Goal: Information Seeking & Learning: Find specific fact

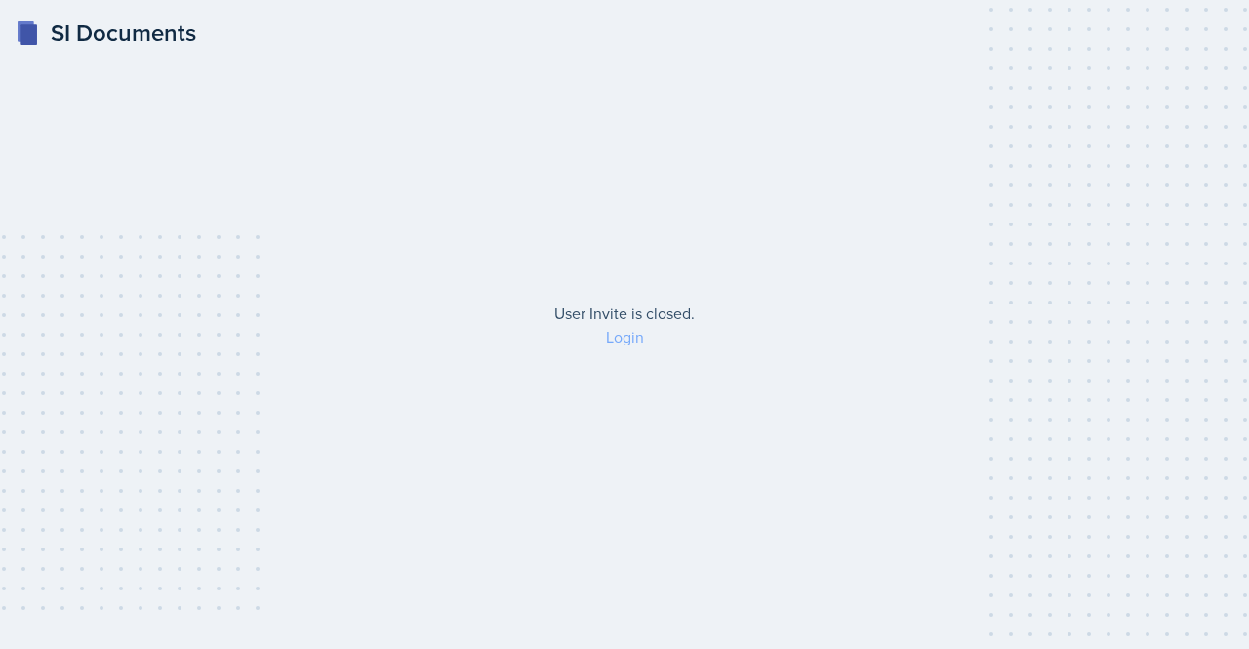
click at [628, 332] on link "Login" at bounding box center [625, 336] width 38 height 21
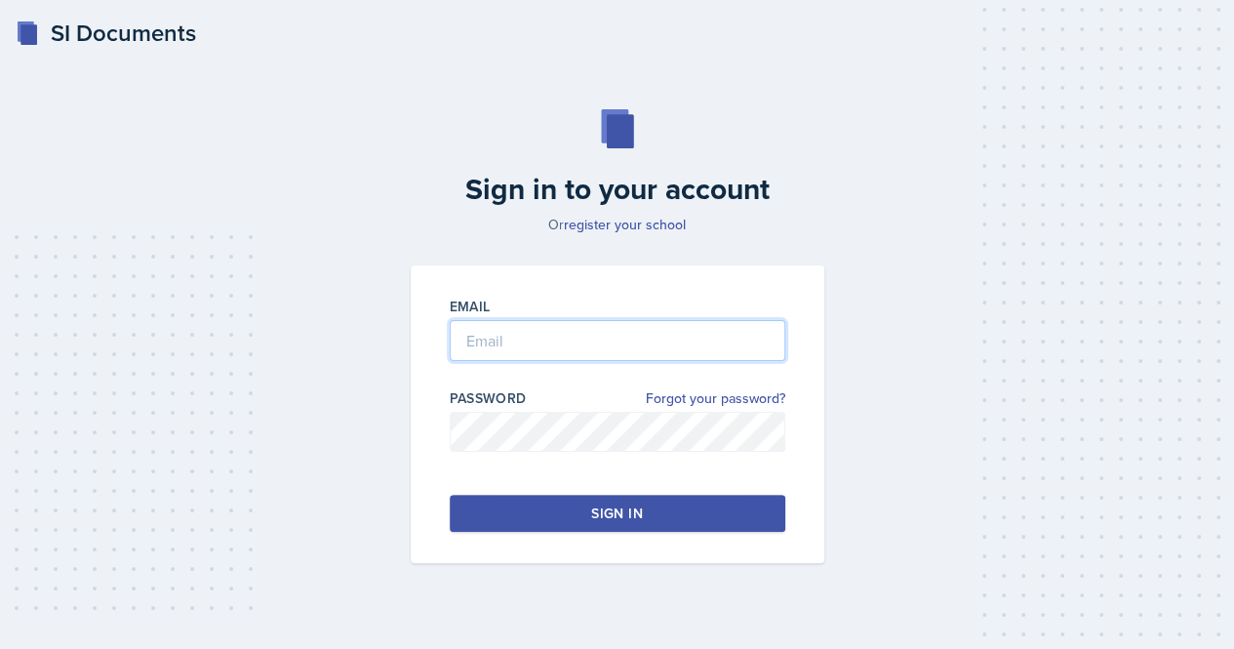
click at [523, 333] on input "email" at bounding box center [618, 340] width 336 height 41
type input "[EMAIL_ADDRESS][DOMAIN_NAME]"
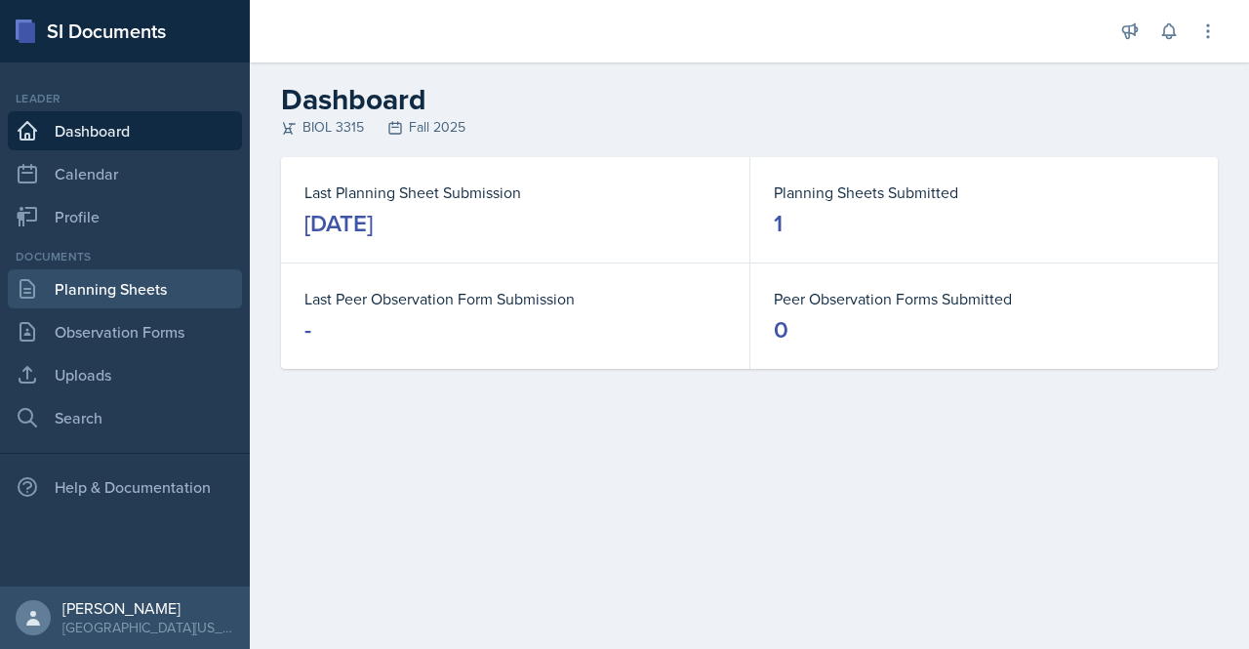
click at [166, 284] on link "Planning Sheets" at bounding box center [125, 288] width 234 height 39
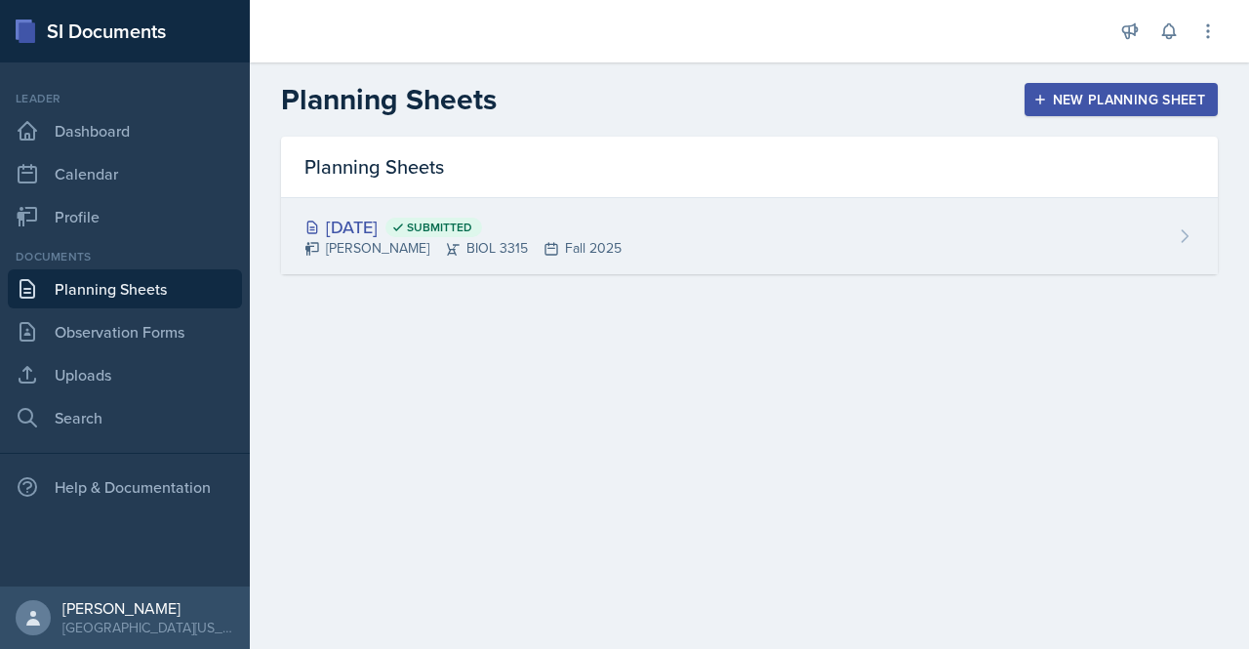
click at [696, 231] on div "[DATE] Submitted [PERSON_NAME] BIOL 3315 Fall 2025" at bounding box center [749, 236] width 936 height 76
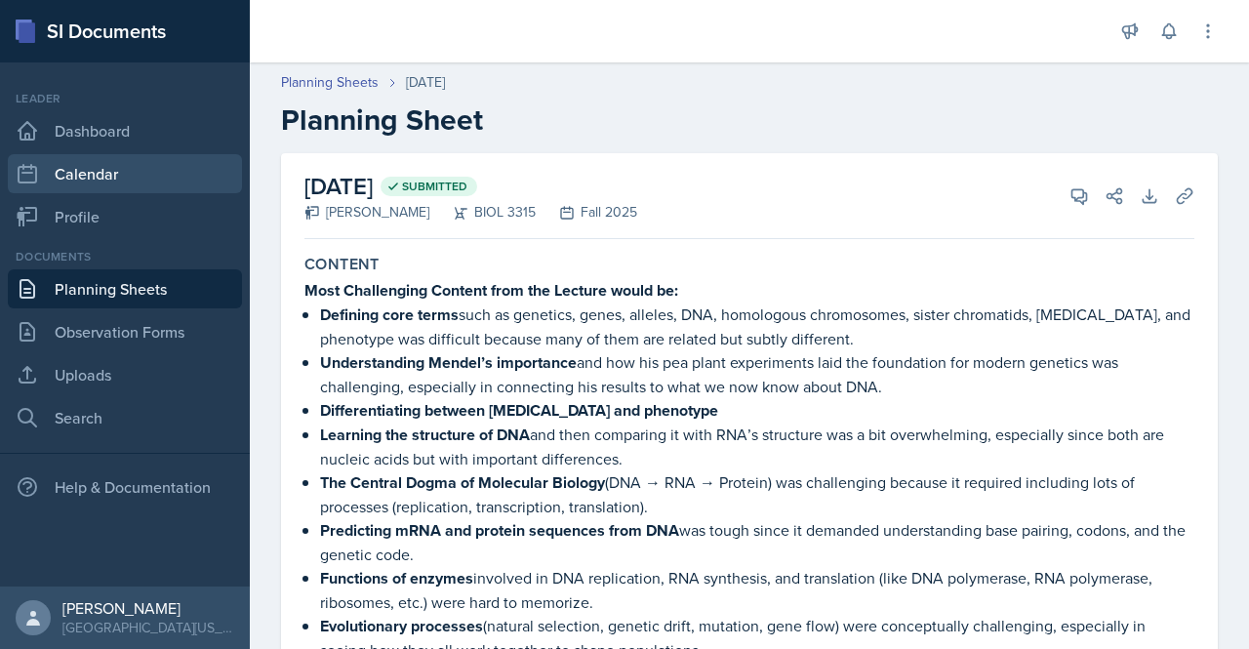
click at [119, 186] on link "Calendar" at bounding box center [125, 173] width 234 height 39
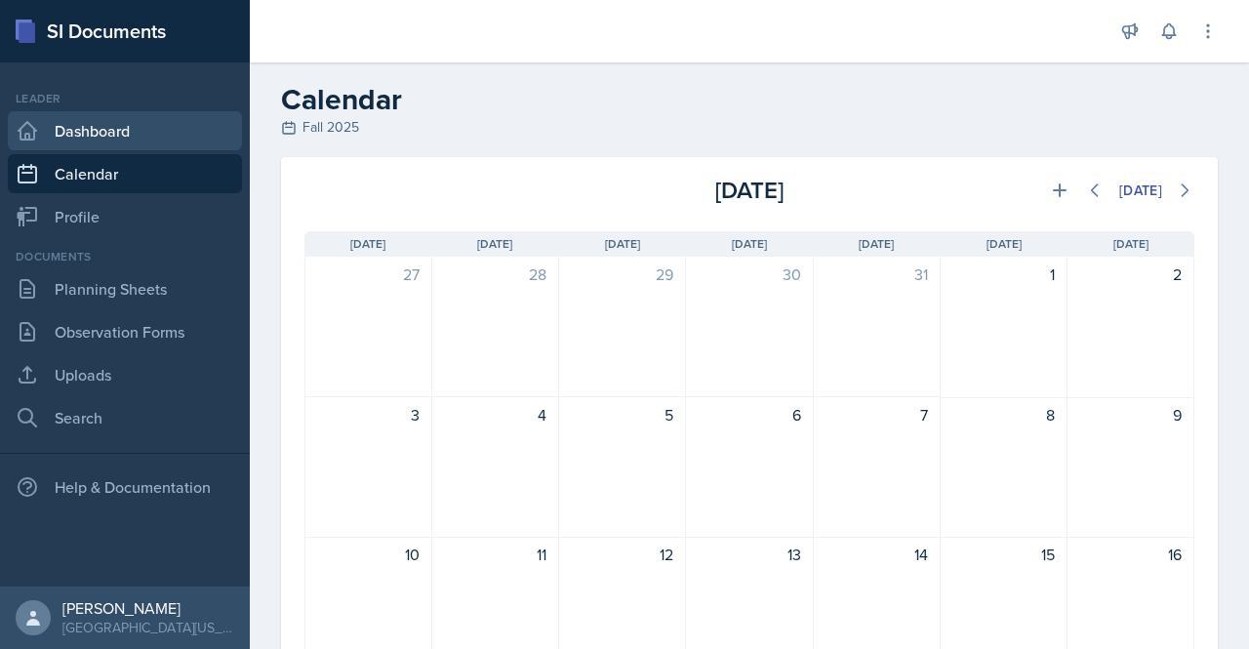
click at [170, 134] on link "Dashboard" at bounding box center [125, 130] width 234 height 39
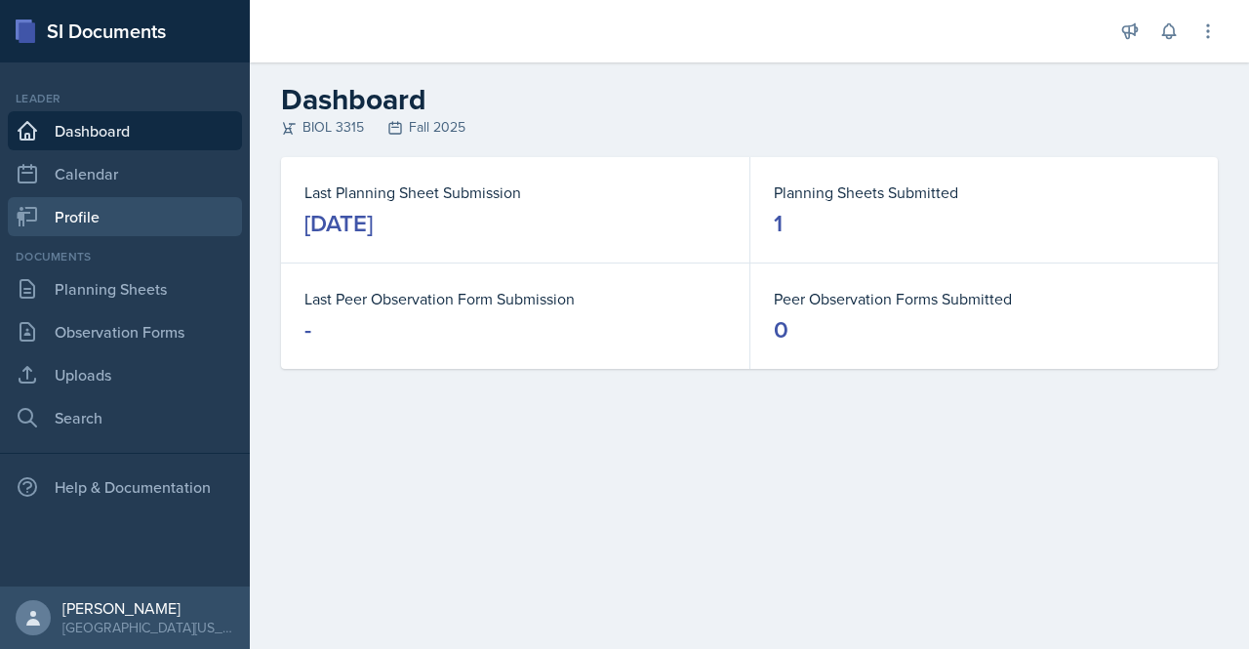
click at [106, 214] on link "Profile" at bounding box center [125, 216] width 234 height 39
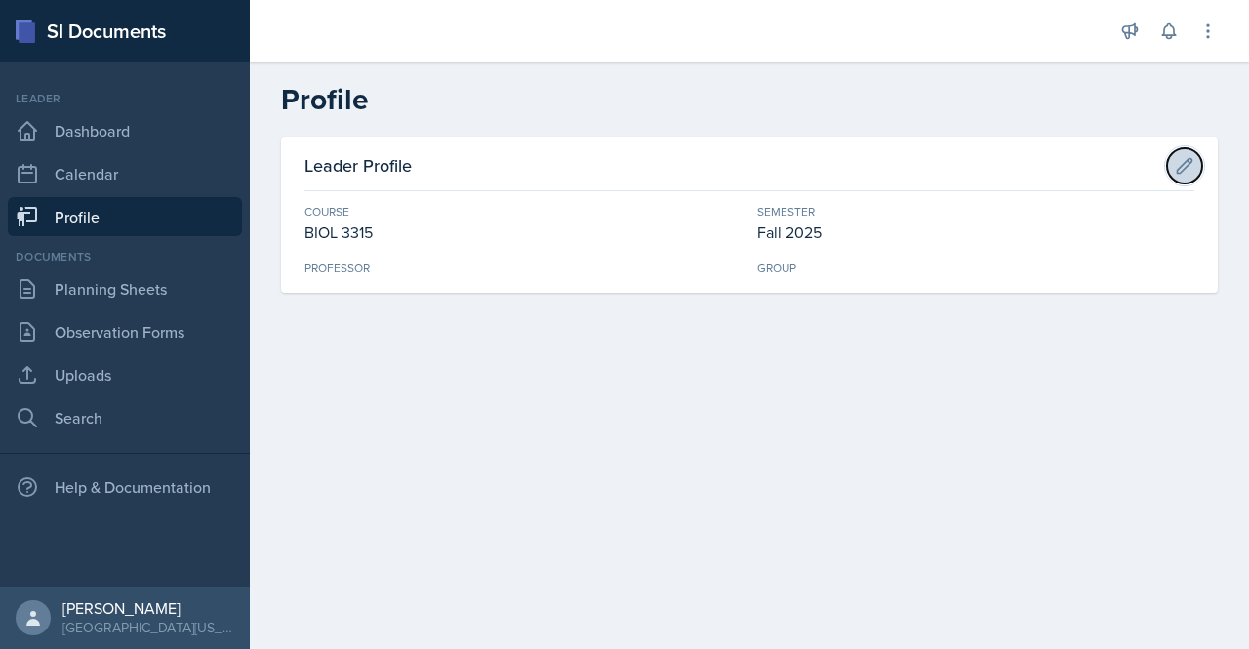
click at [1184, 177] on button at bounding box center [1184, 165] width 35 height 35
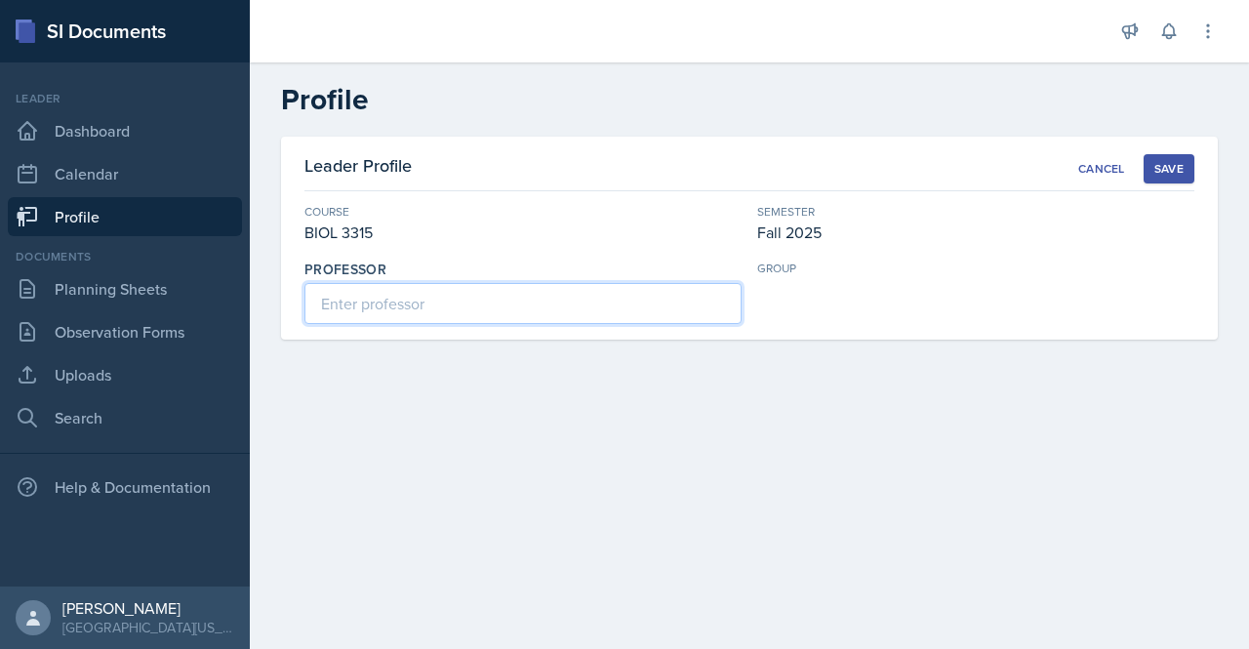
click at [530, 319] on input at bounding box center [522, 303] width 437 height 41
type input "D"
click at [426, 365] on div "Leader Profile Cancel Save Course BIOL 3315 Semester Fall 2025 Professor group" at bounding box center [749, 262] width 999 height 250
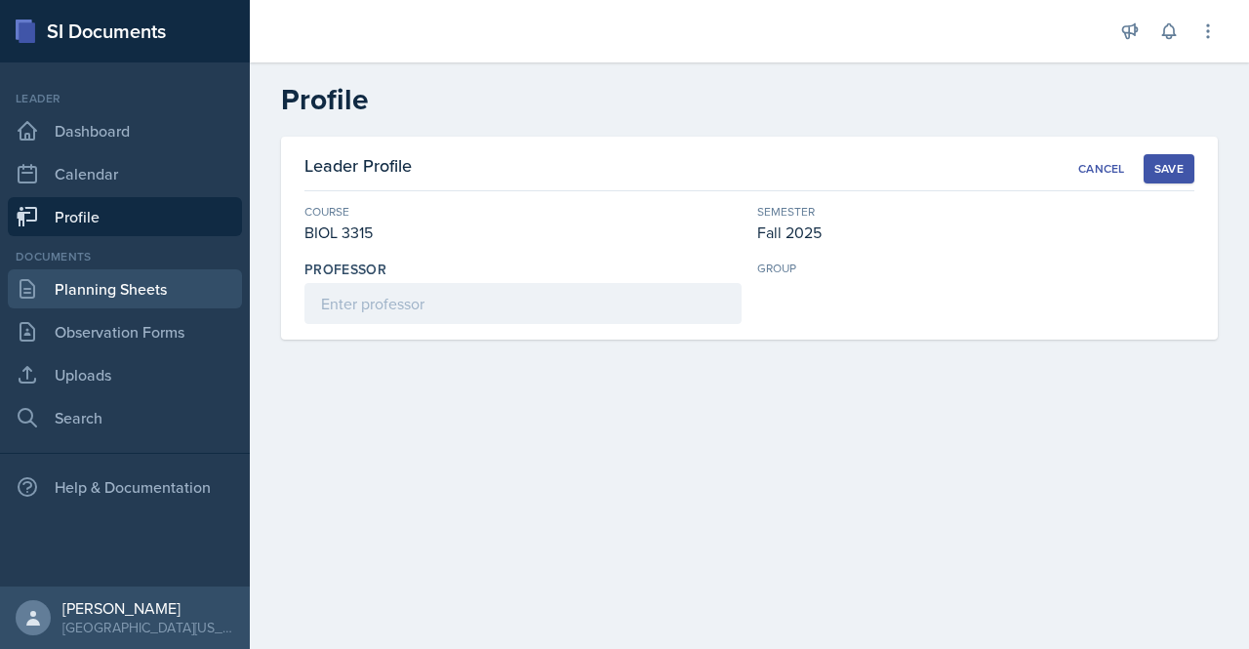
click at [82, 275] on link "Planning Sheets" at bounding box center [125, 288] width 234 height 39
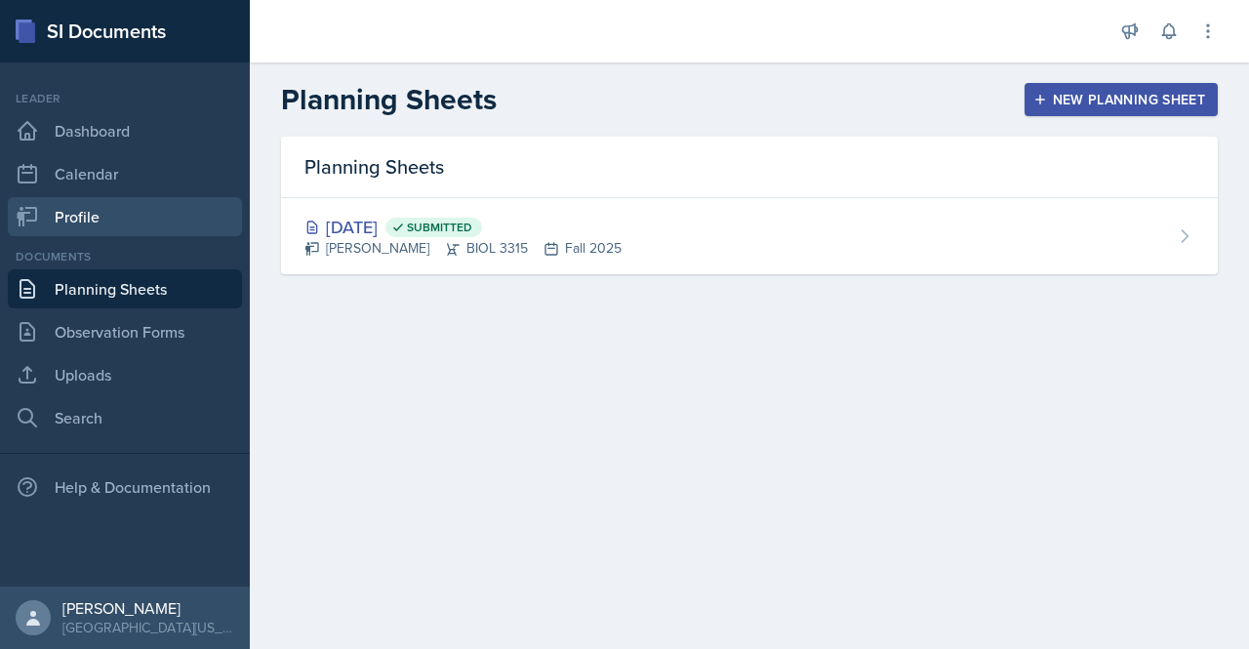
click at [151, 225] on link "Profile" at bounding box center [125, 216] width 234 height 39
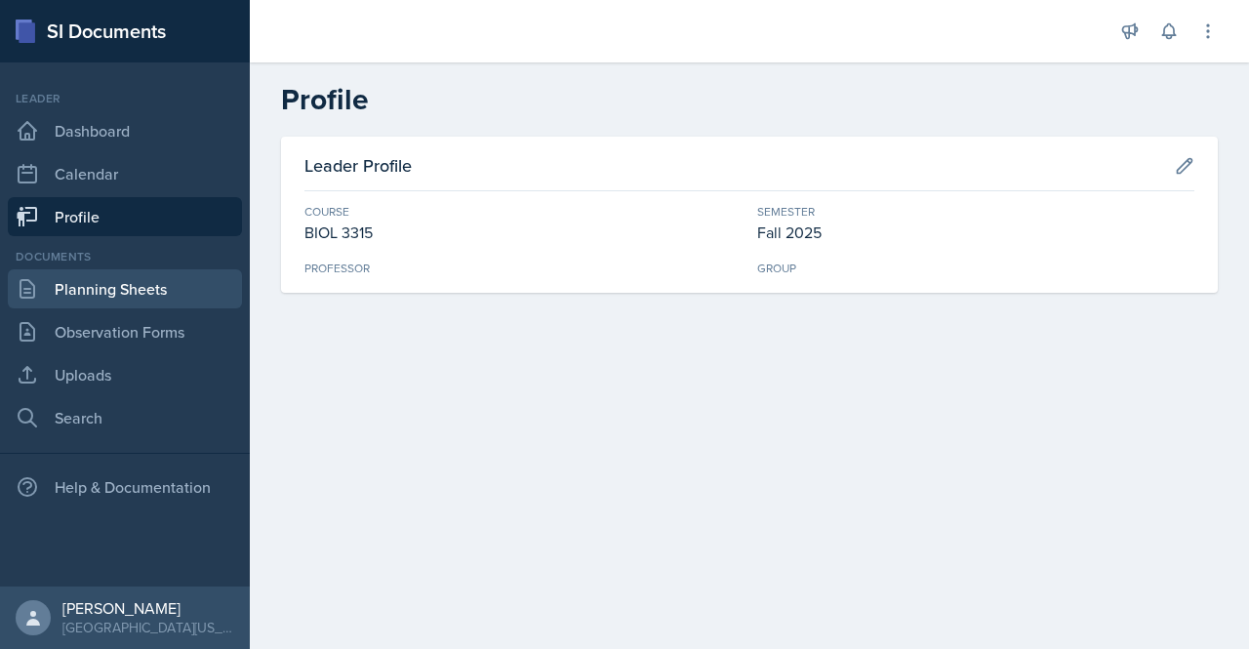
click at [133, 286] on link "Planning Sheets" at bounding box center [125, 288] width 234 height 39
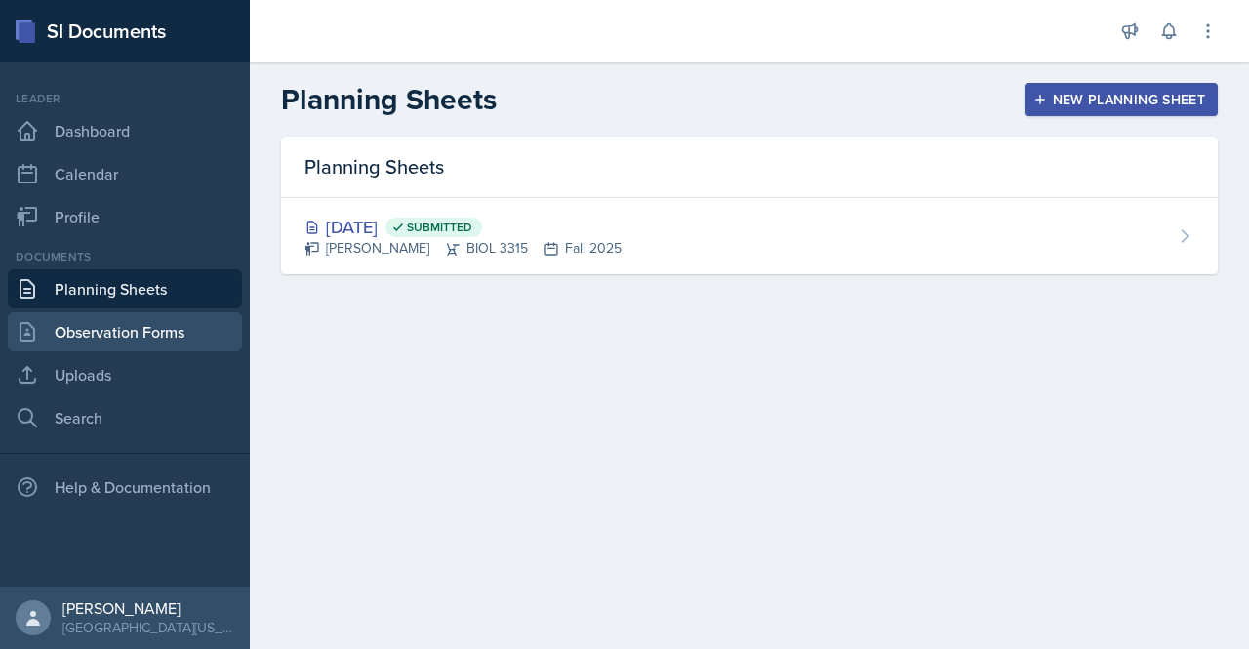
click at [120, 327] on link "Observation Forms" at bounding box center [125, 331] width 234 height 39
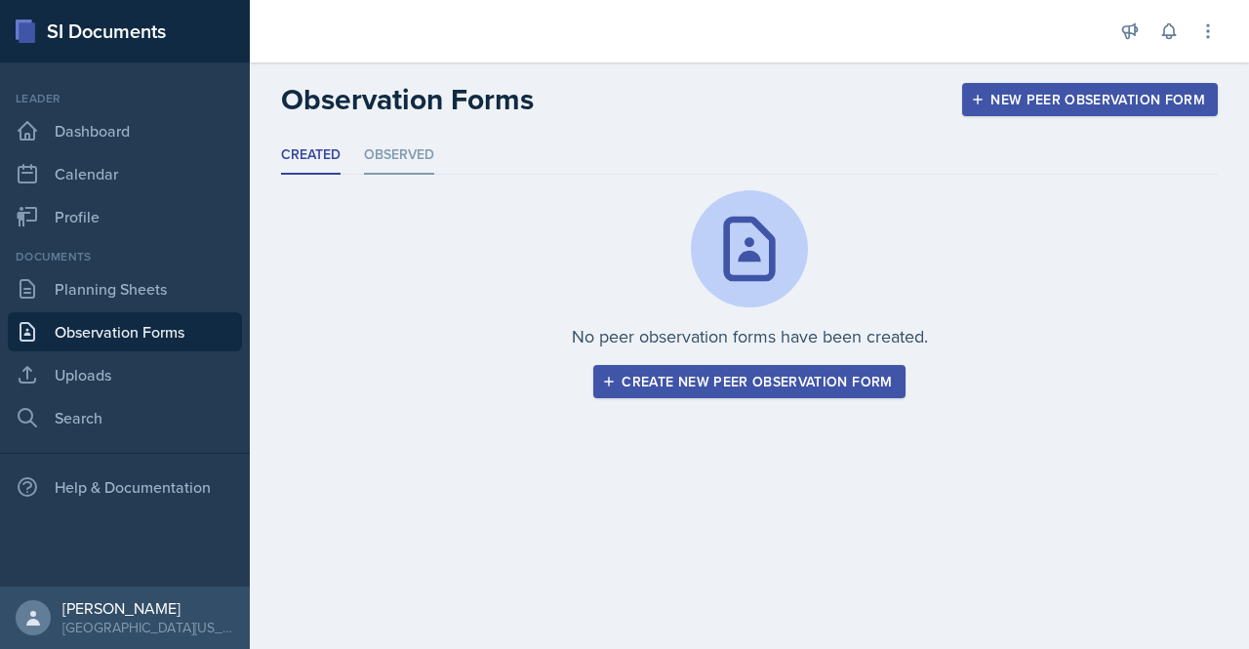
click at [404, 155] on li "Observed" at bounding box center [399, 156] width 70 height 38
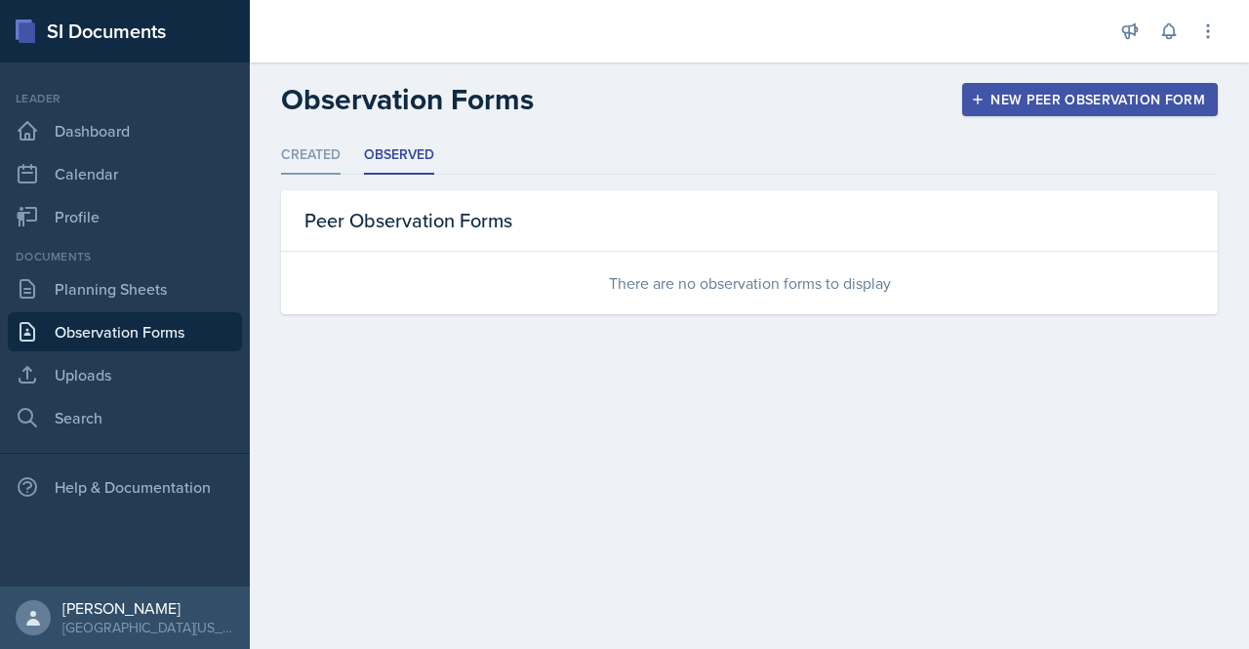
click at [303, 165] on li "Created" at bounding box center [311, 156] width 60 height 38
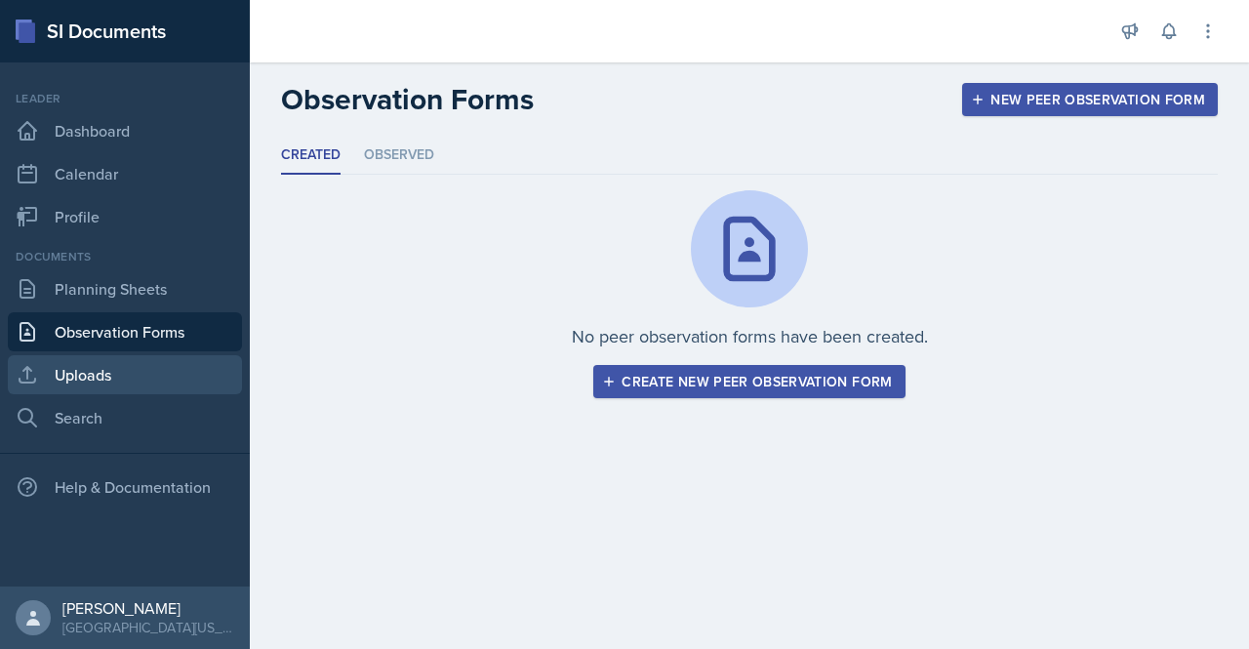
click at [72, 385] on link "Uploads" at bounding box center [125, 374] width 234 height 39
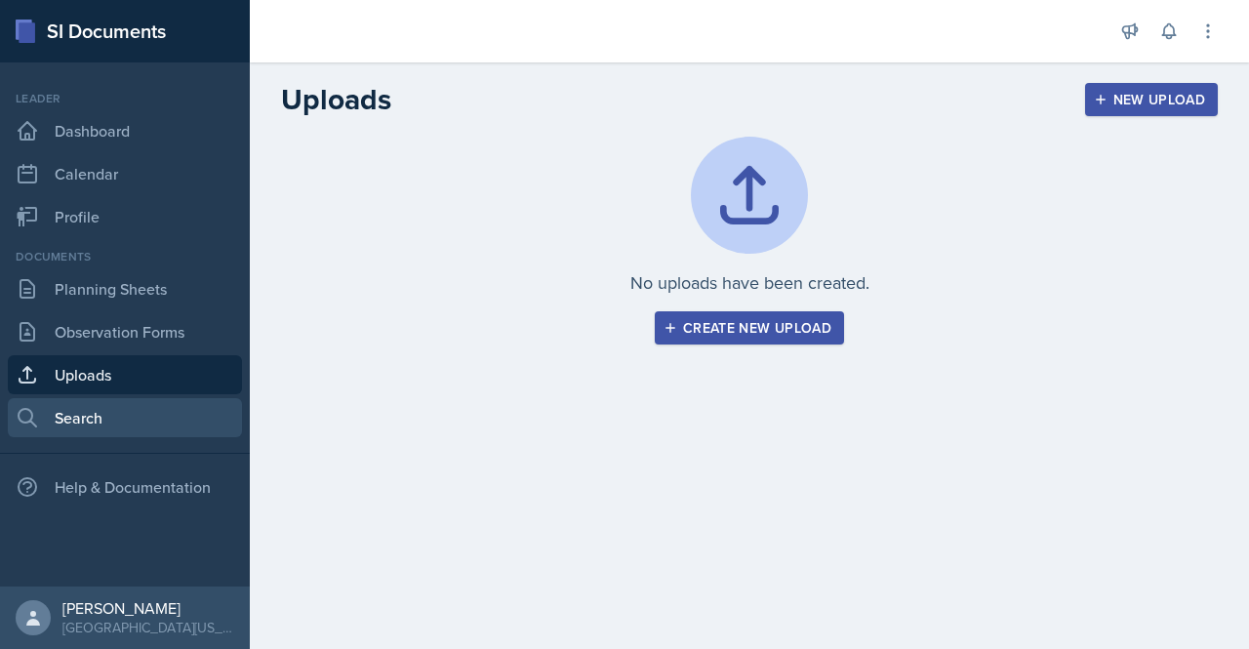
click at [73, 415] on link "Search" at bounding box center [125, 417] width 234 height 39
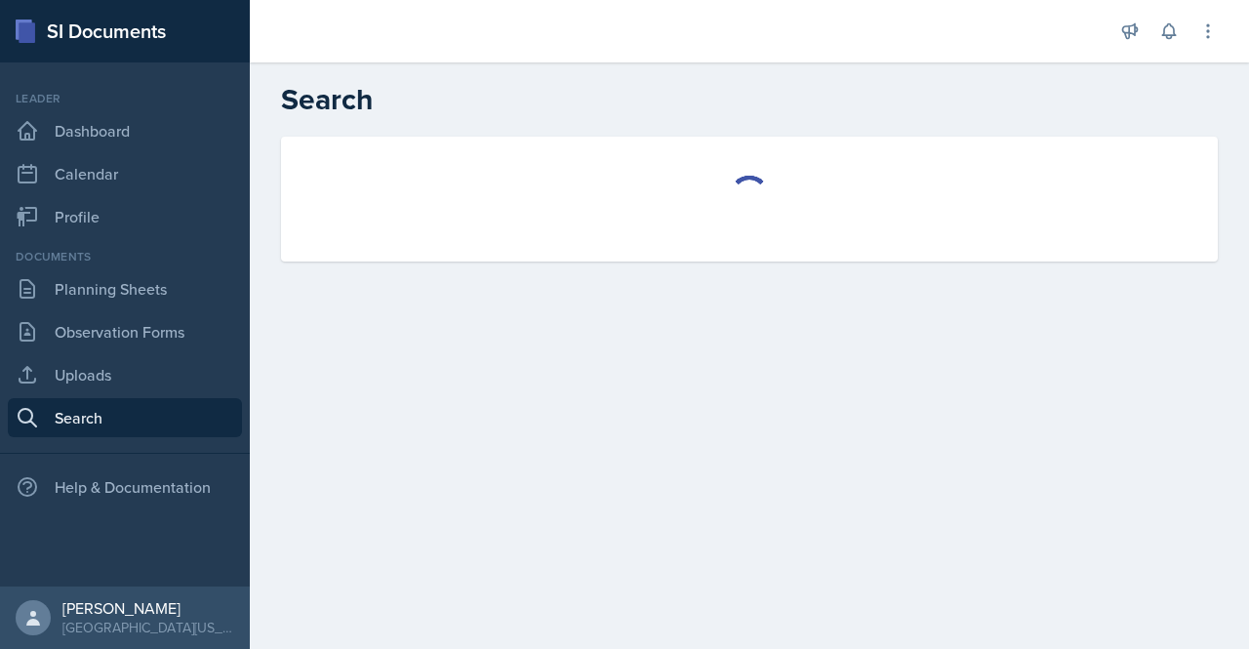
select select "all"
select select "1"
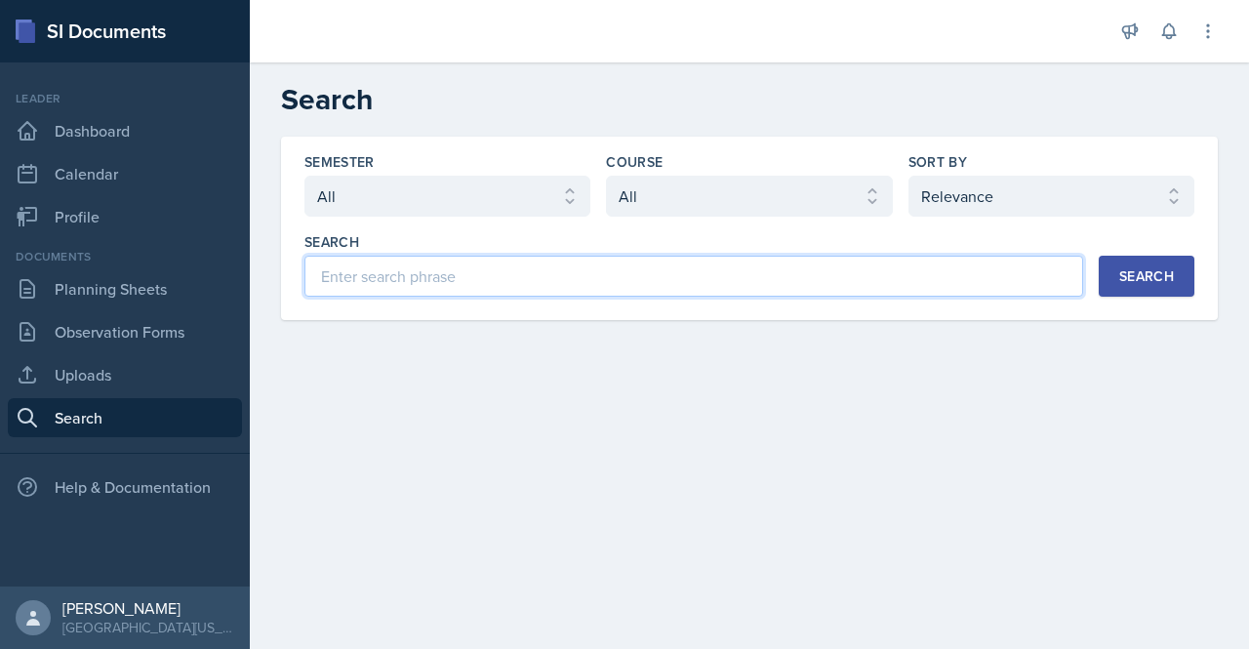
click at [398, 280] on input at bounding box center [693, 276] width 778 height 41
type input "biology"
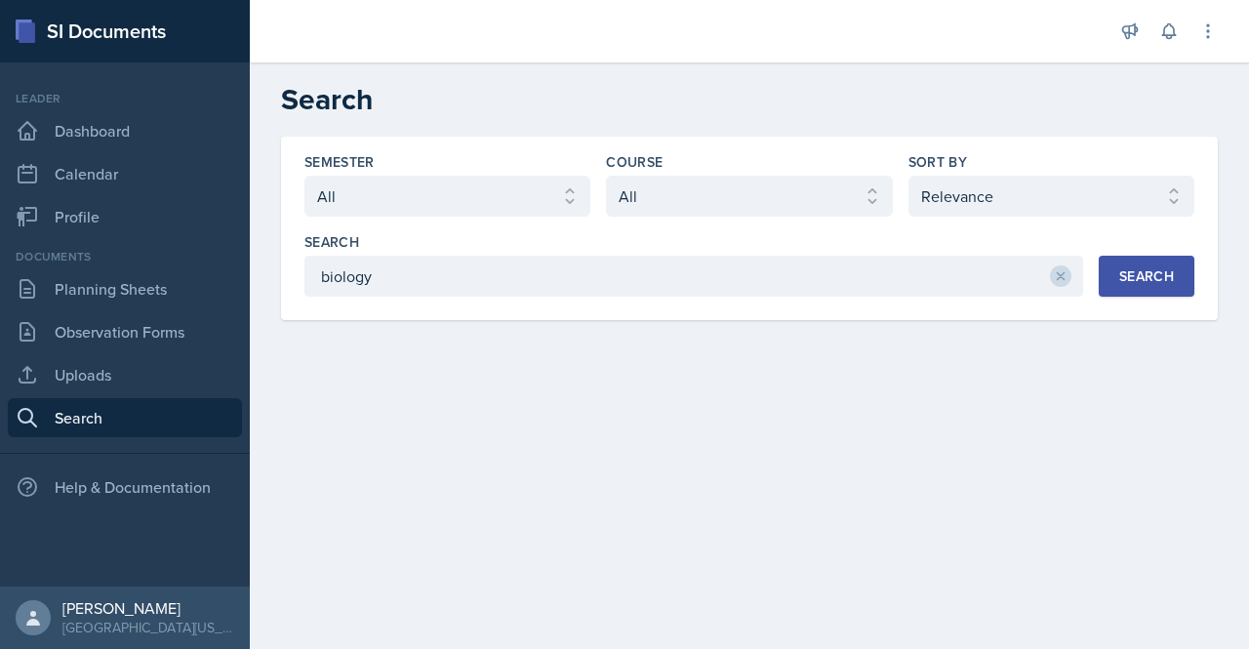
click at [1134, 280] on div "Search" at bounding box center [1146, 276] width 55 height 16
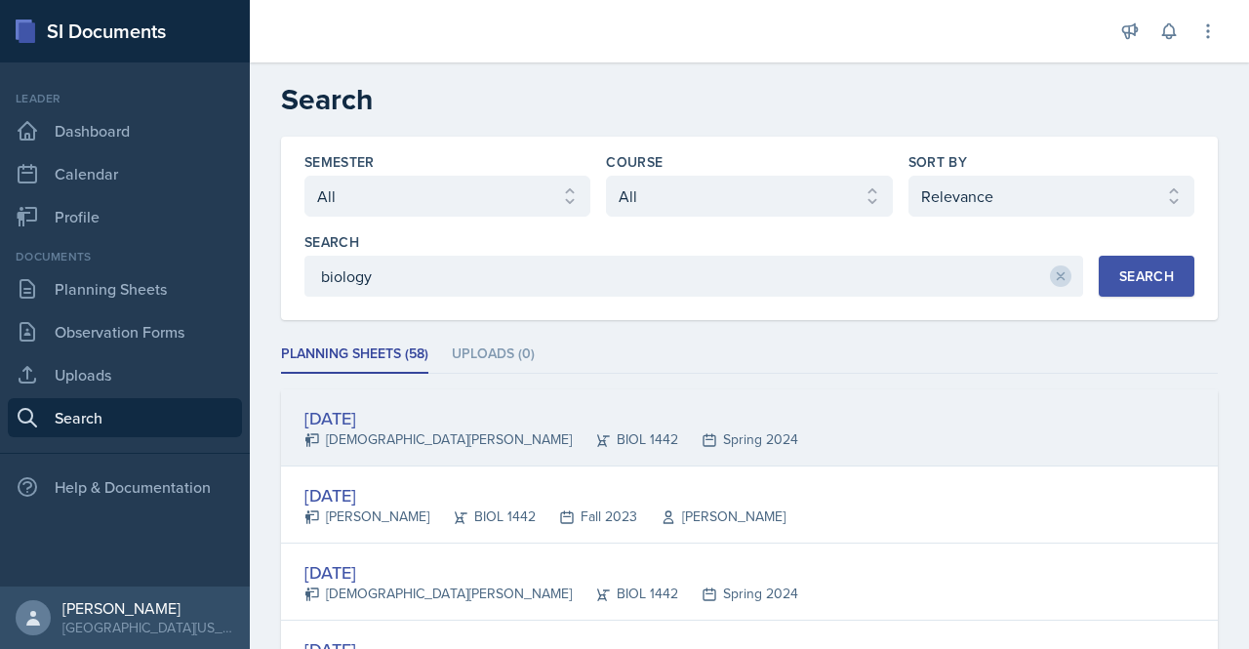
click at [382, 412] on div "[DATE]" at bounding box center [551, 418] width 494 height 26
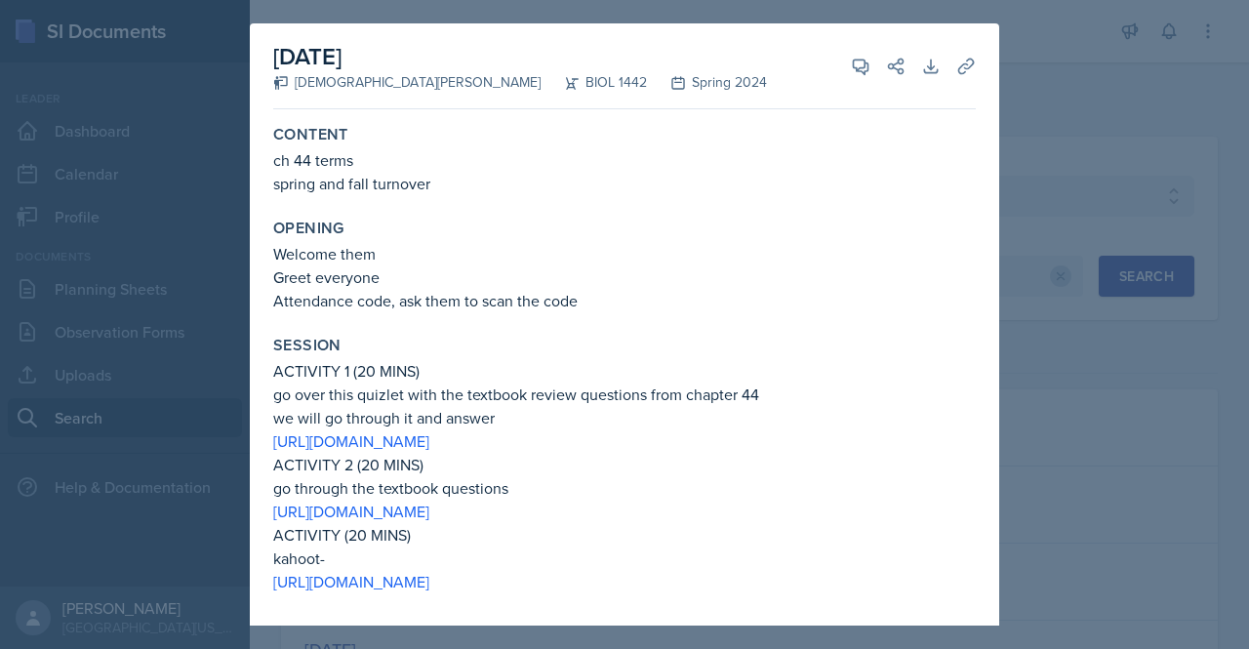
click at [1048, 136] on div at bounding box center [624, 324] width 1249 height 649
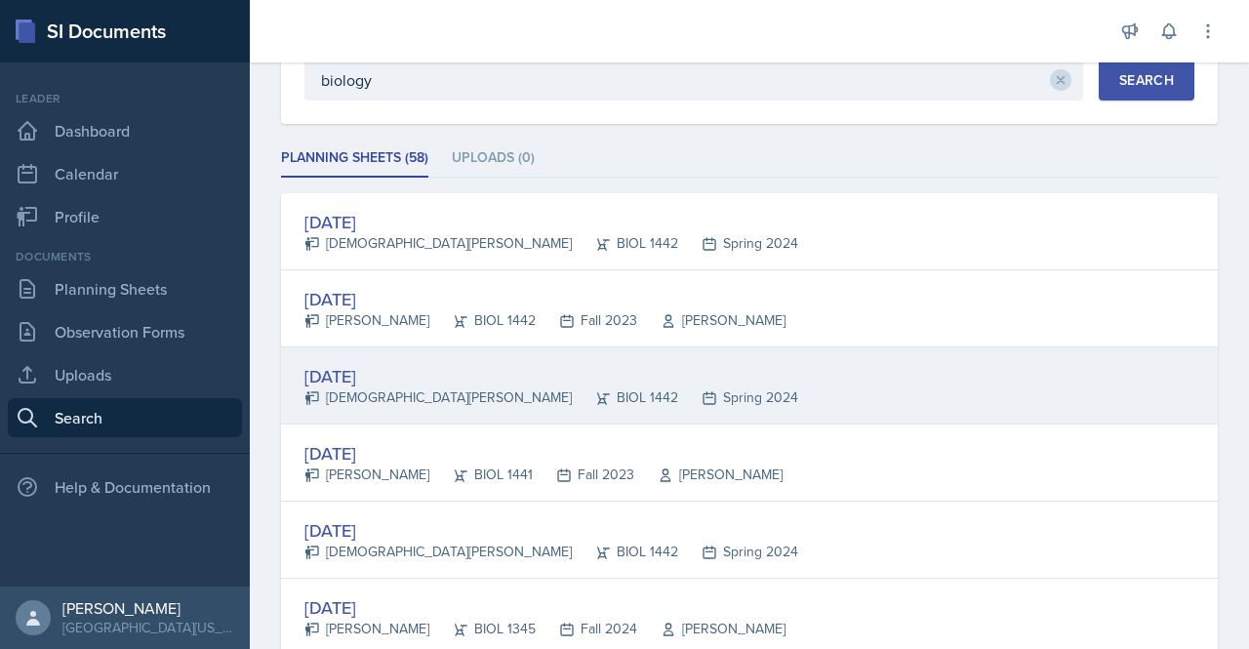
scroll to position [198, 0]
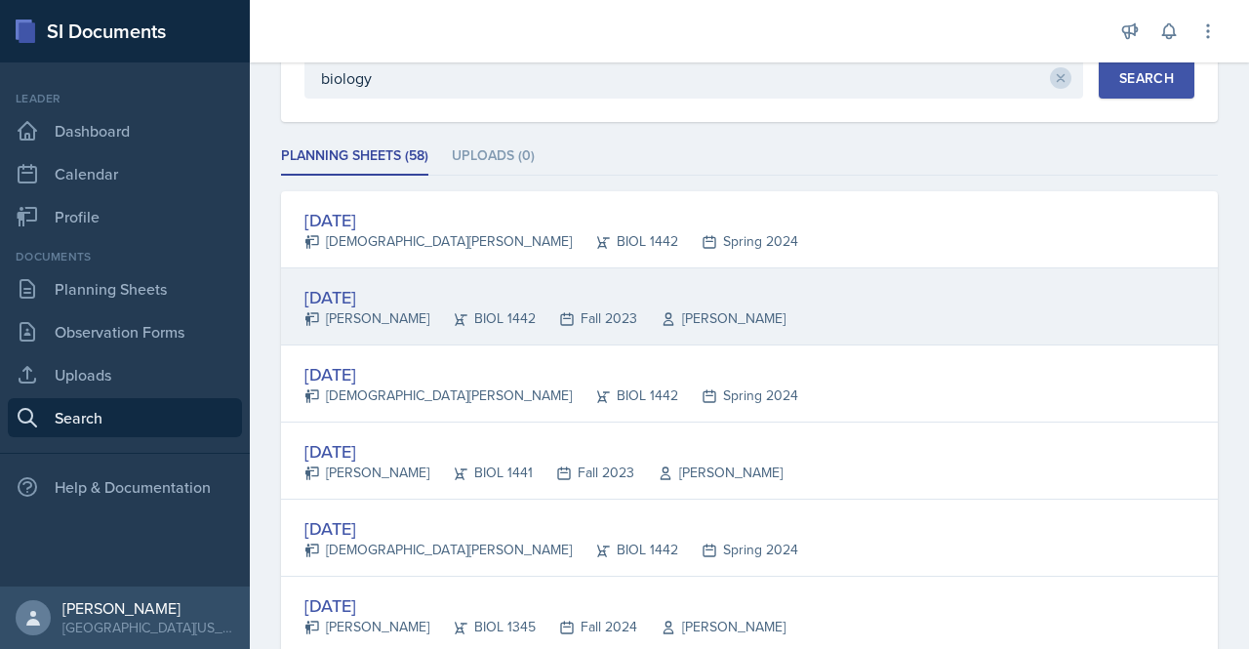
click at [375, 290] on div "[DATE]" at bounding box center [544, 297] width 481 height 26
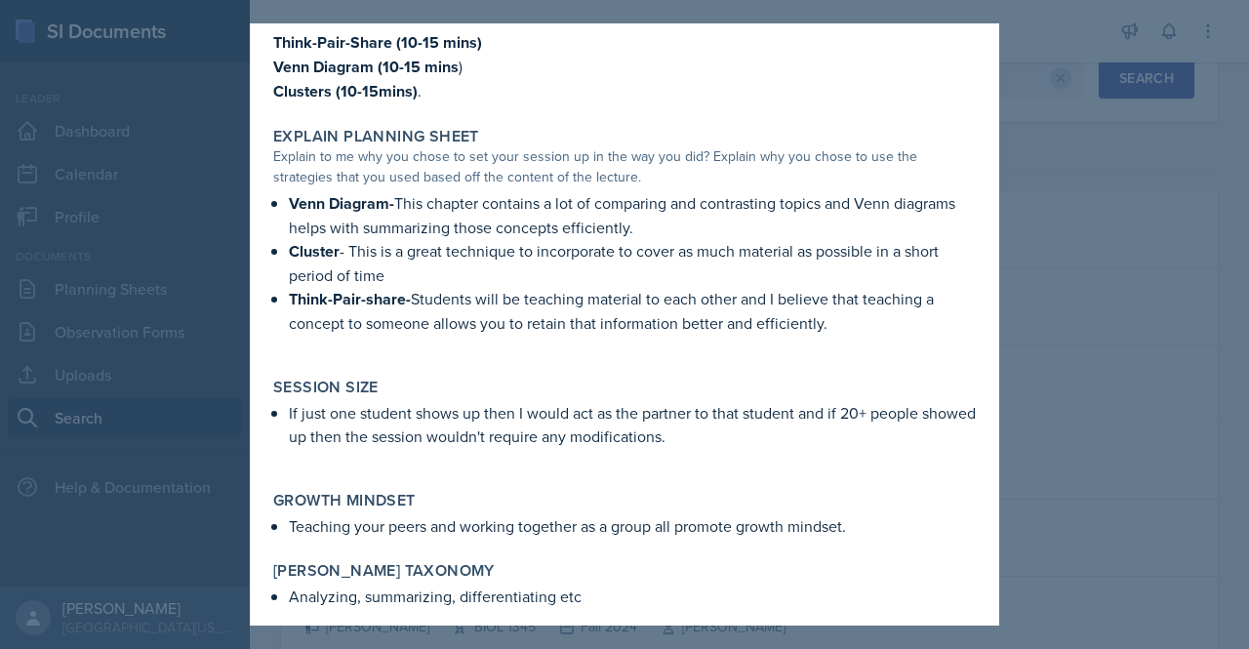
scroll to position [849, 0]
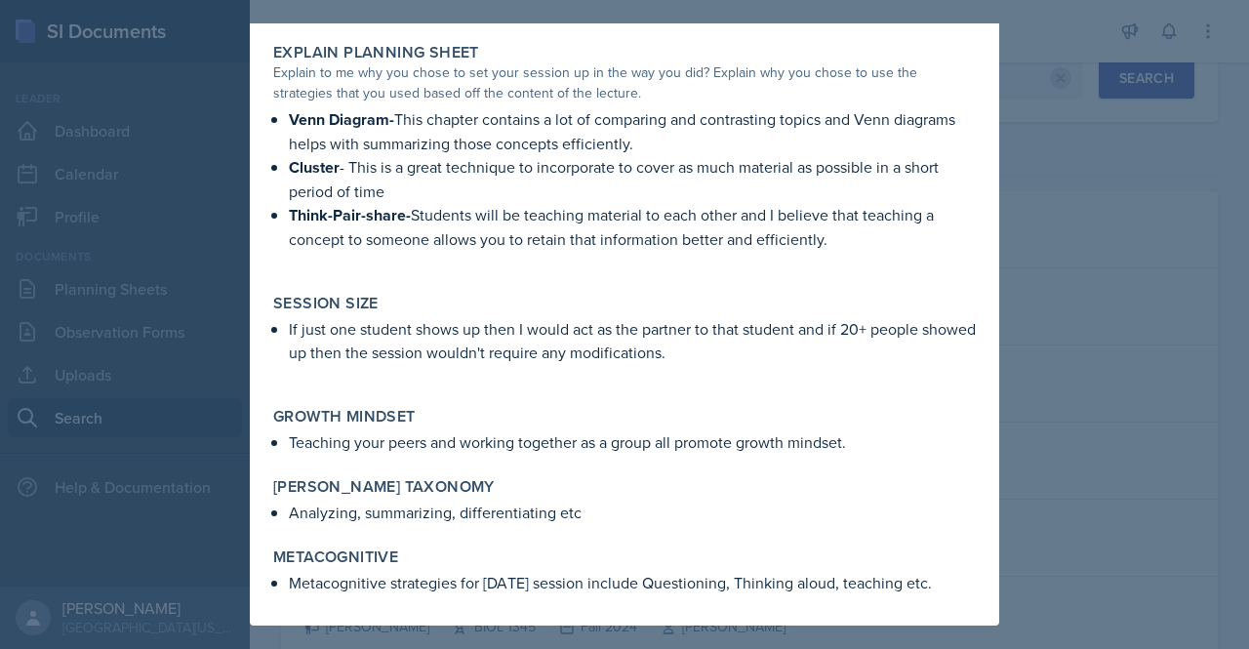
click at [1083, 136] on div at bounding box center [624, 324] width 1249 height 649
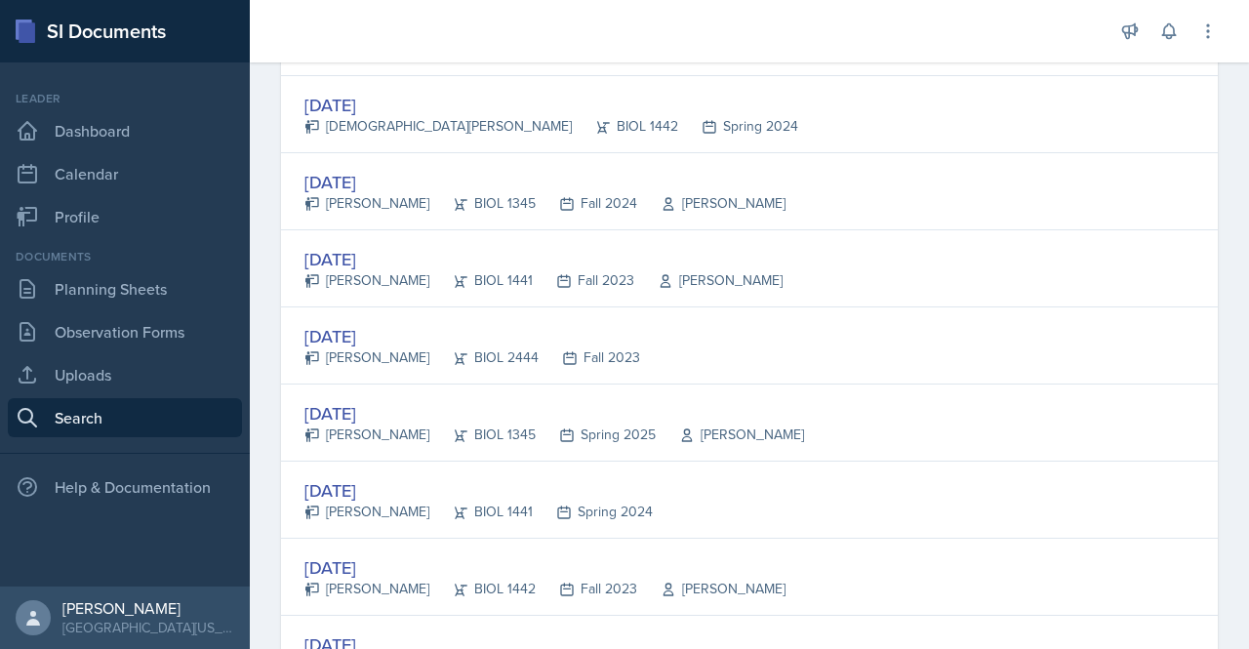
scroll to position [622, 0]
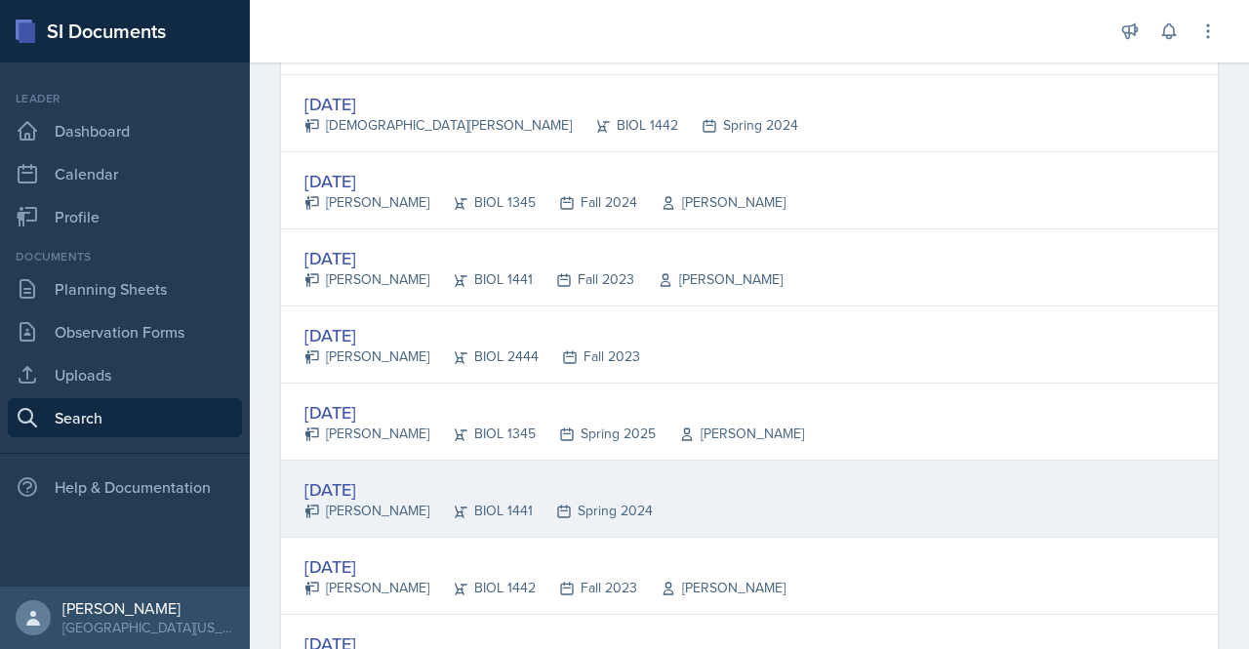
click at [377, 491] on div "[DATE]" at bounding box center [478, 489] width 348 height 26
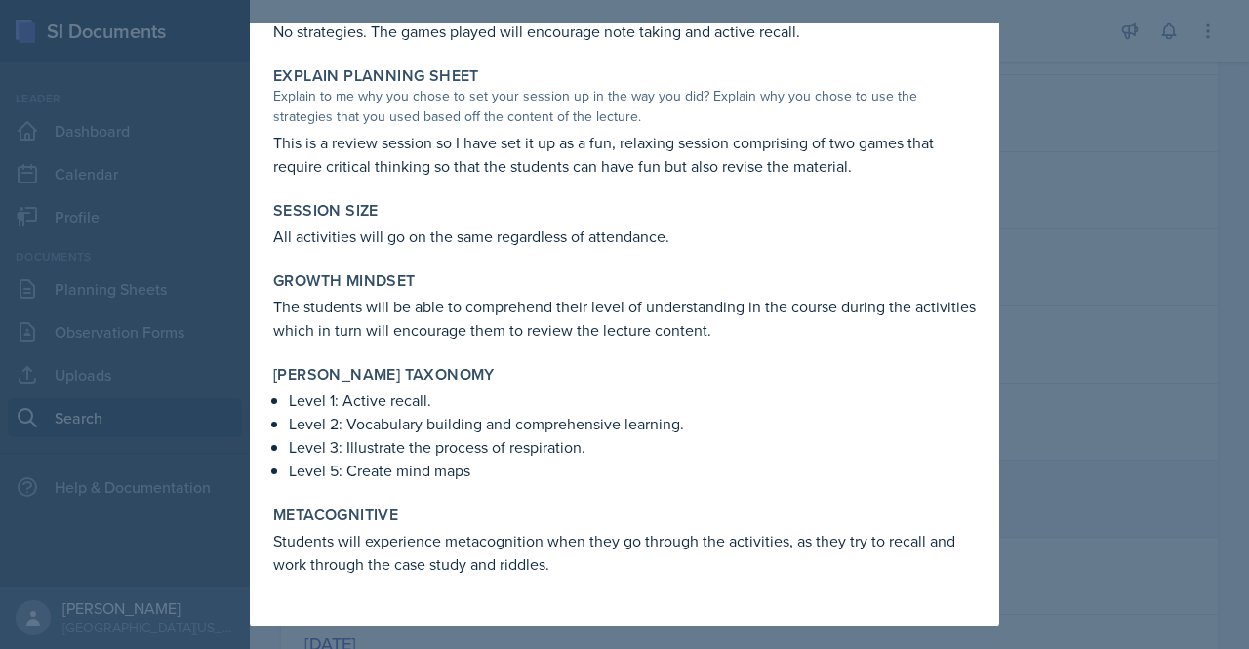
scroll to position [0, 0]
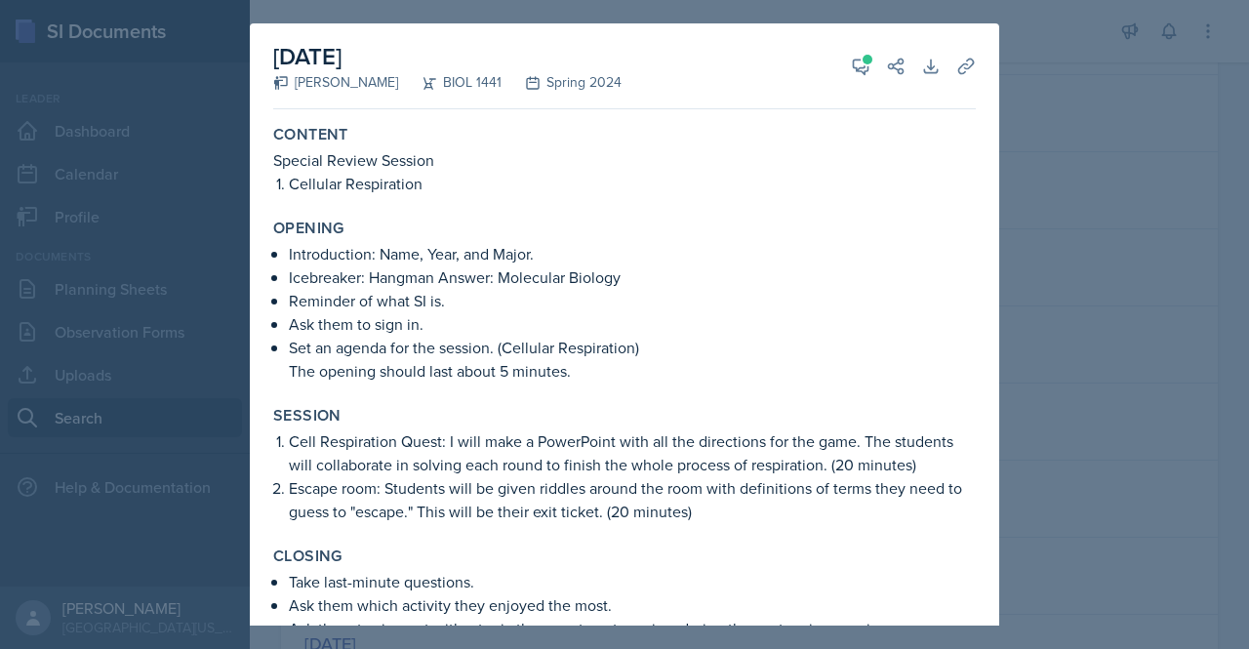
click at [1069, 203] on div at bounding box center [624, 324] width 1249 height 649
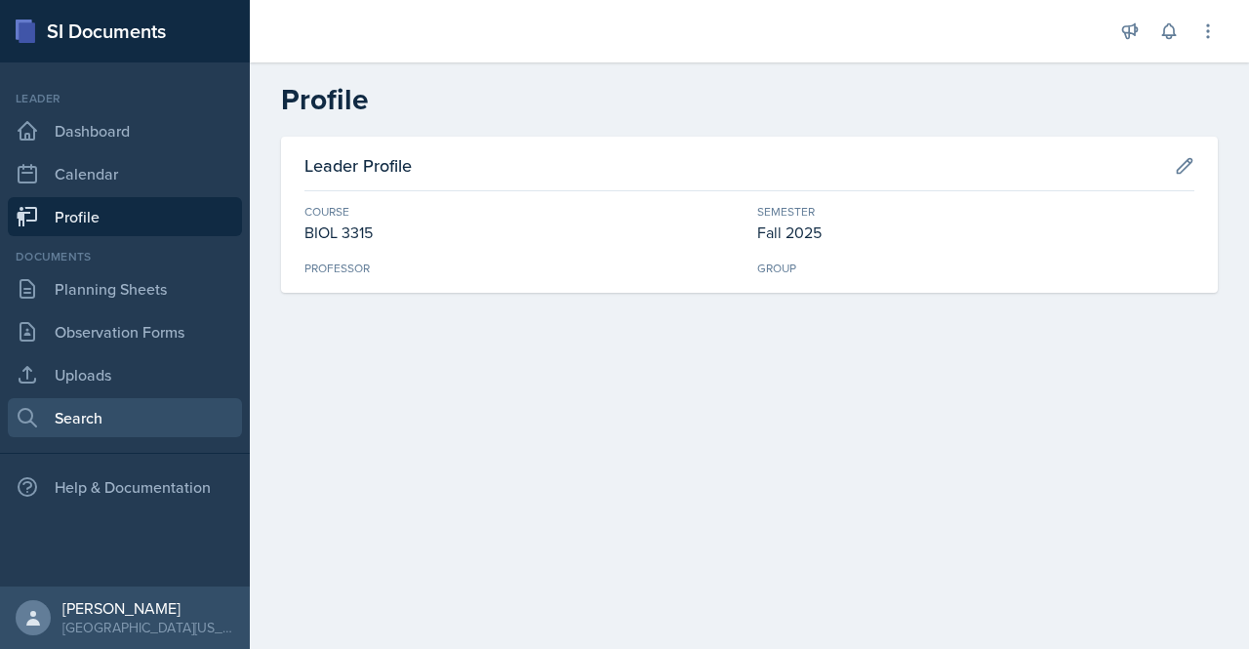
click at [82, 411] on link "Search" at bounding box center [125, 417] width 234 height 39
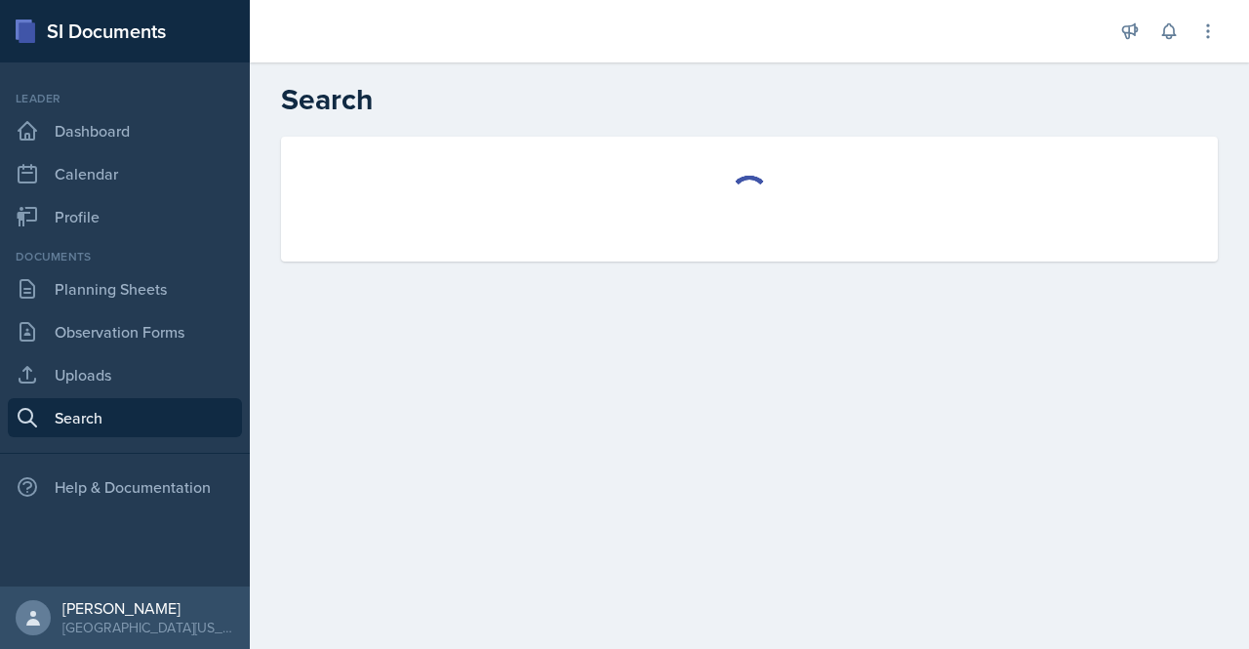
select select "all"
select select "1"
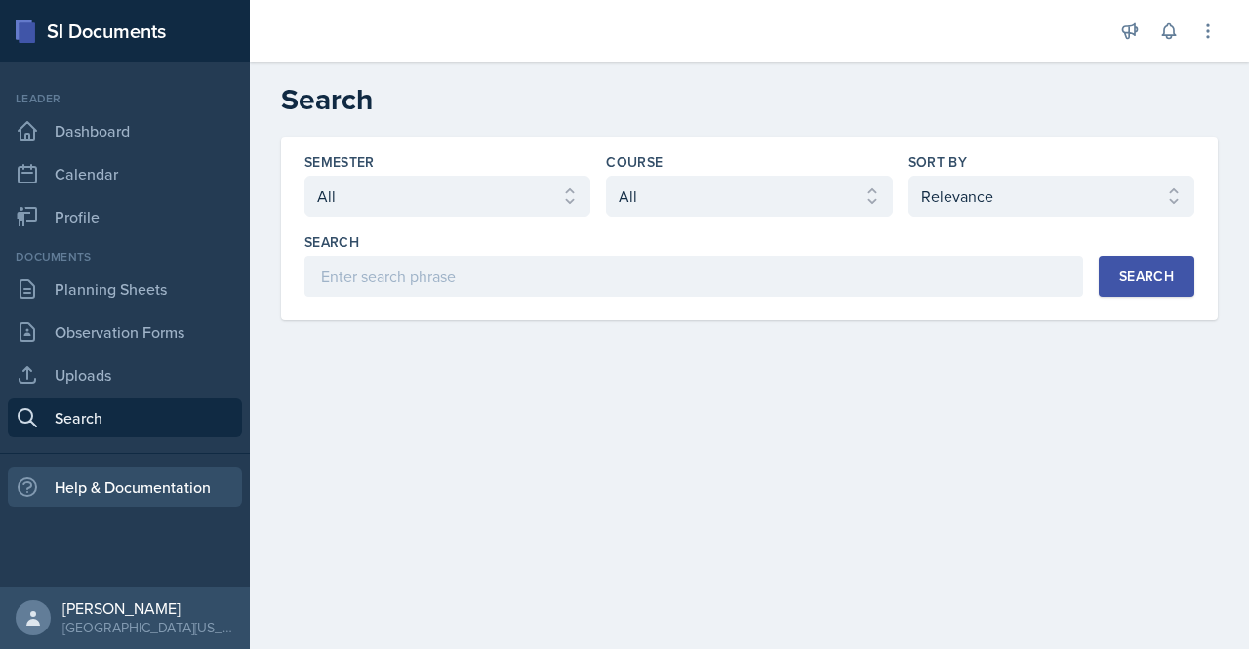
click at [166, 471] on div "Help & Documentation" at bounding box center [125, 486] width 234 height 39
